Goal: Information Seeking & Learning: Learn about a topic

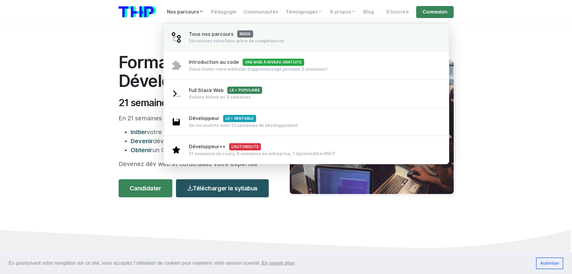
click at [201, 38] on div "Découvrez votre futur arbre de compétences" at bounding box center [236, 41] width 95 height 6
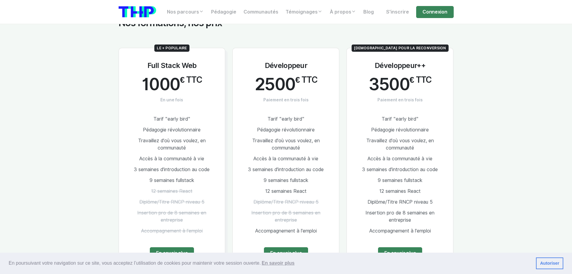
scroll to position [331, 0]
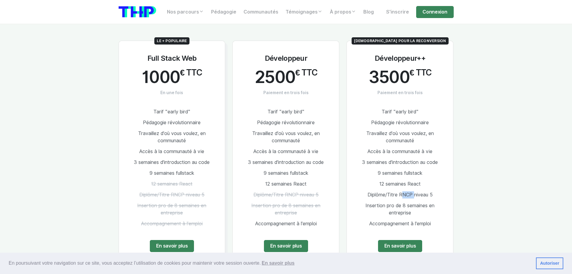
drag, startPoint x: 401, startPoint y: 196, endPoint x: 412, endPoint y: 197, distance: 10.8
click at [412, 197] on span "Diplôme/Titre RNCP niveau 5" at bounding box center [400, 195] width 65 height 6
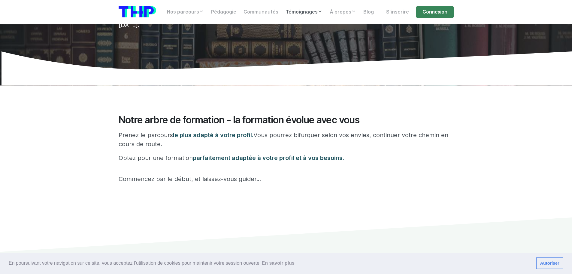
scroll to position [0, 0]
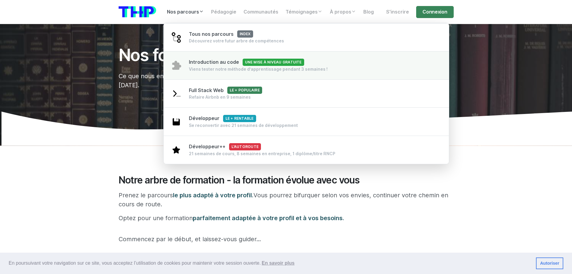
click at [207, 63] on span "Introduction au code Une mise à niveau gratuite" at bounding box center [246, 62] width 115 height 6
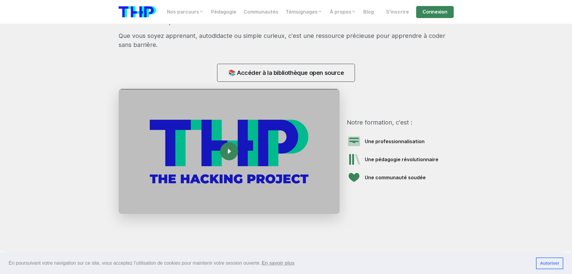
scroll to position [571, 0]
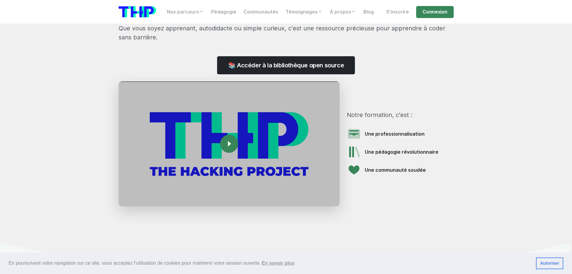
click at [277, 64] on link "📚 Accéder à la bibliothèque open source" at bounding box center [286, 65] width 138 height 18
